Goal: Task Accomplishment & Management: Manage account settings

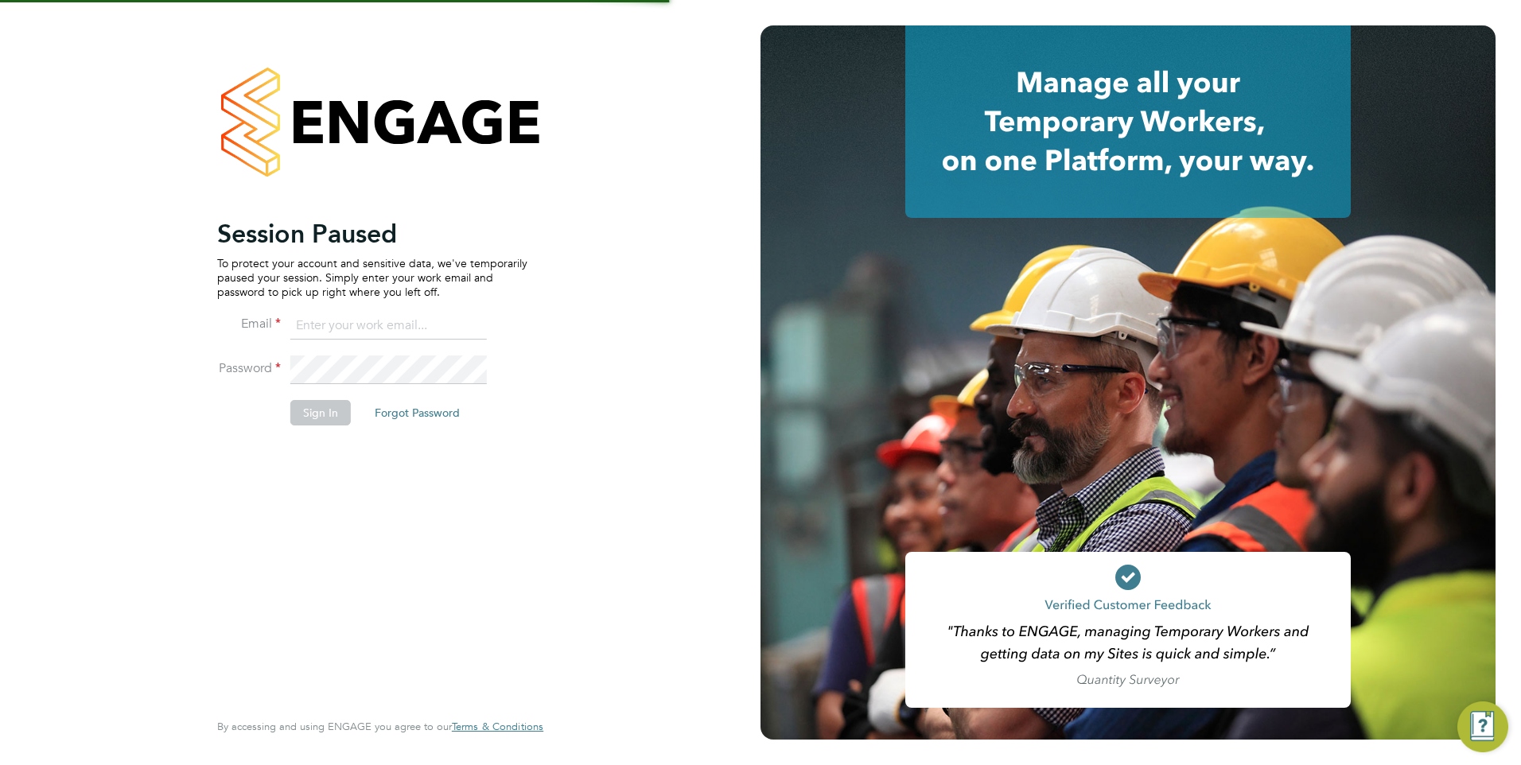
type input "fesouth@protocol.co.uk"
click at [232, 527] on div "Session Paused To protect your account and sensitive data, we've temporarily pa…" at bounding box center [372, 462] width 310 height 488
click at [314, 395] on li "Password" at bounding box center [372, 378] width 310 height 45
click at [317, 413] on button "Sign In" at bounding box center [320, 412] width 60 height 25
